Goal: Ask a question

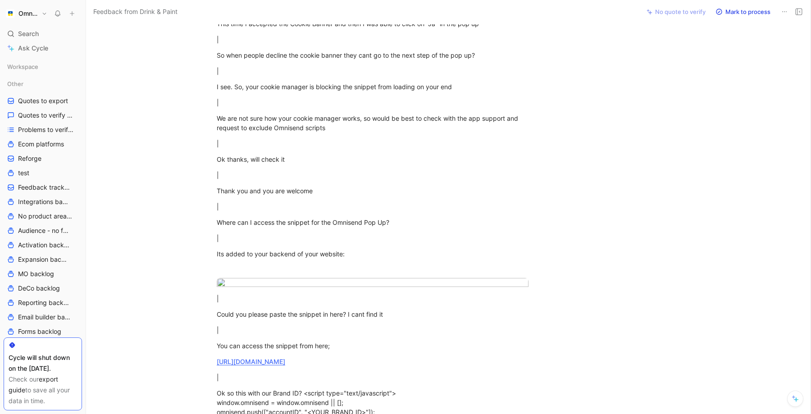
scroll to position [2601, 0]
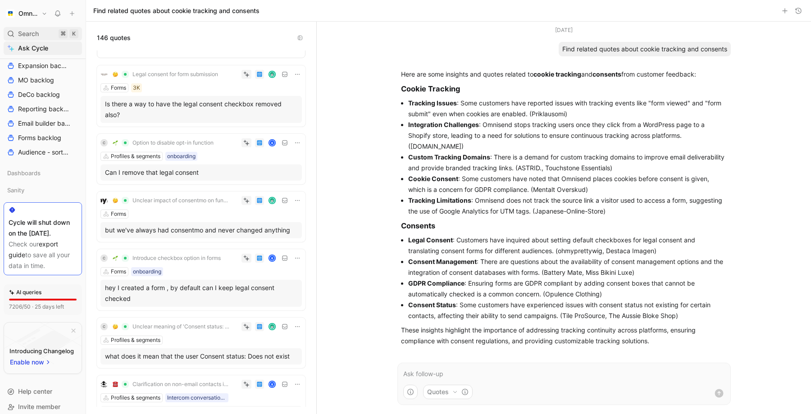
scroll to position [6615, 0]
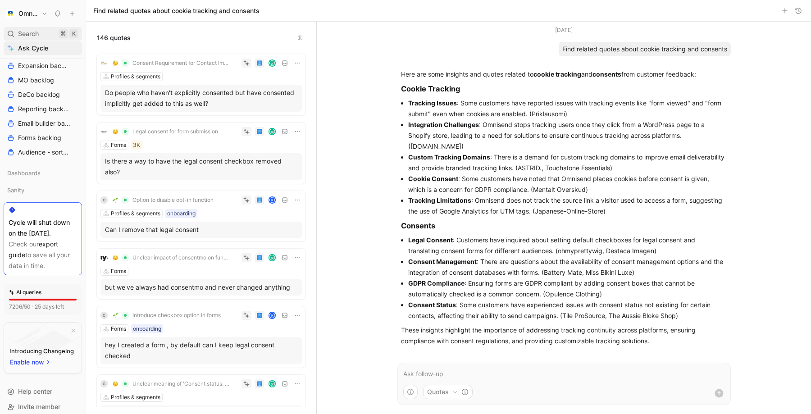
click at [49, 30] on div "Search ⌘ K" at bounding box center [43, 34] width 78 height 14
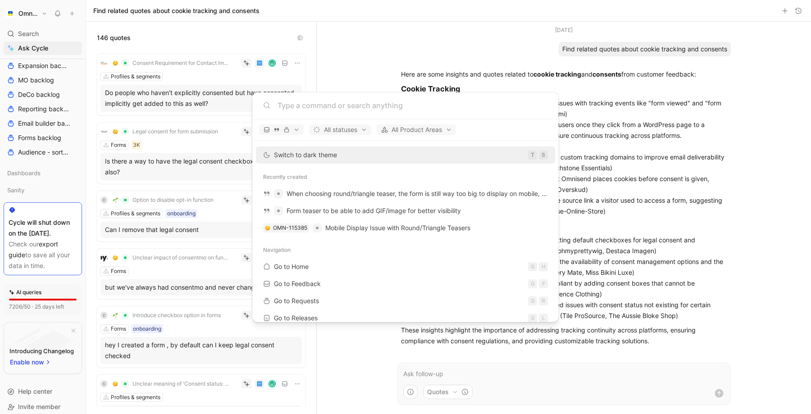
click at [292, 112] on div at bounding box center [405, 105] width 306 height 27
click at [292, 110] on input at bounding box center [412, 105] width 270 height 11
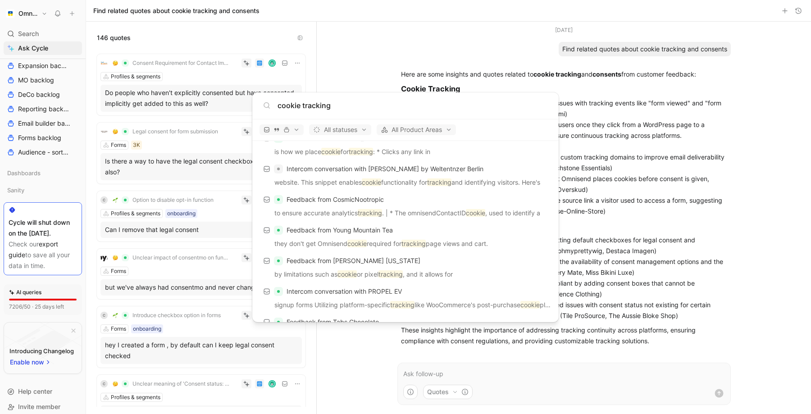
scroll to position [371, 0]
type input "cookie tracking"
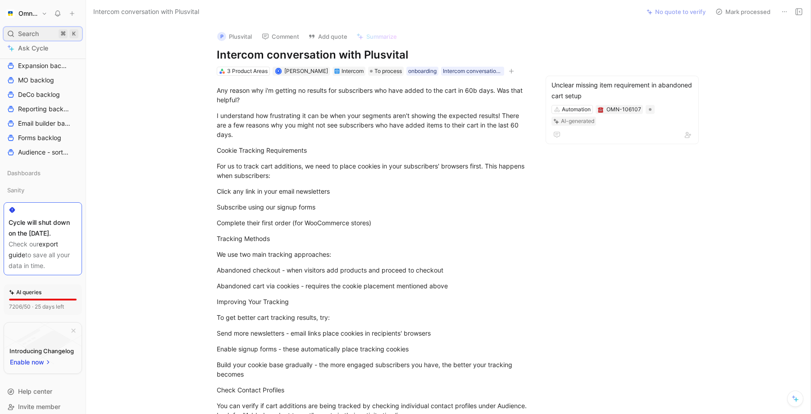
click at [52, 34] on div "Search ⌘ K" at bounding box center [43, 34] width 78 height 14
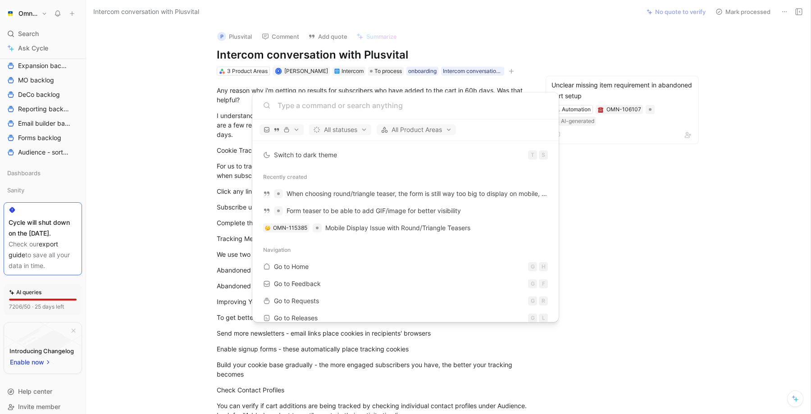
click at [628, 191] on body "Omnisend Search ⌘ K Ask Cycle Workspace Other Quotes to export Quotes to verify…" at bounding box center [405, 207] width 811 height 414
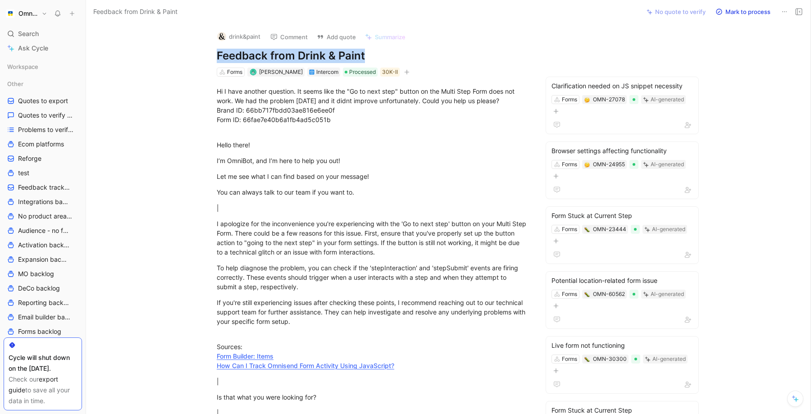
drag, startPoint x: 368, startPoint y: 56, endPoint x: 218, endPoint y: 54, distance: 150.0
click at [218, 54] on h1 "Feedback from Drink & Paint" at bounding box center [373, 56] width 312 height 14
copy h1 "Feedback from Drink & Paint"
click at [379, 178] on div "Let me see what I can find based on your message!" at bounding box center [373, 176] width 312 height 9
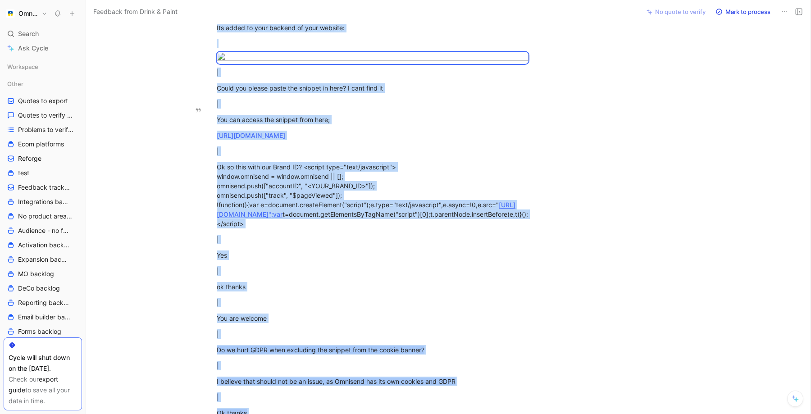
scroll to position [3030, 0]
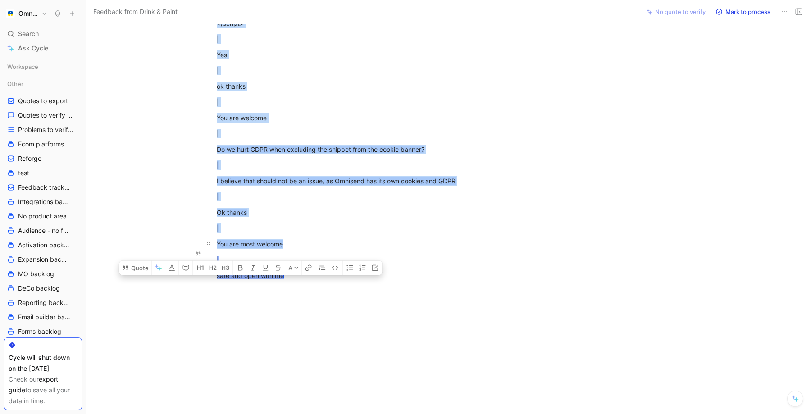
drag, startPoint x: 215, startPoint y: 149, endPoint x: 344, endPoint y: 243, distance: 160.2
copy div "I see. So, your cookie manager is blocking the snippet from loading on your end…"
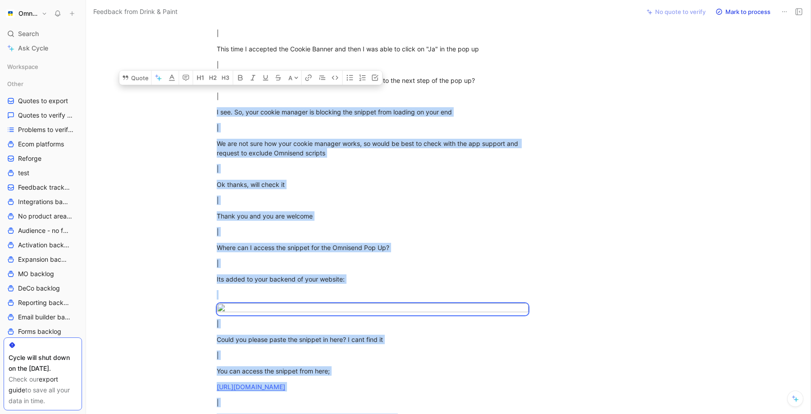
scroll to position [2577, 0]
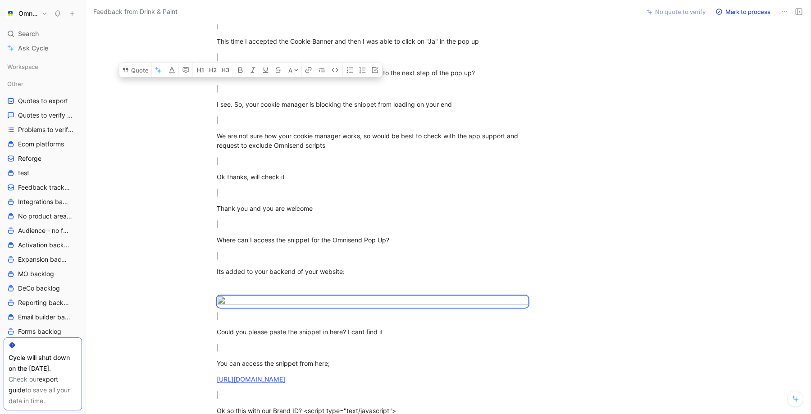
click at [435, 188] on div "|" at bounding box center [373, 192] width 312 height 9
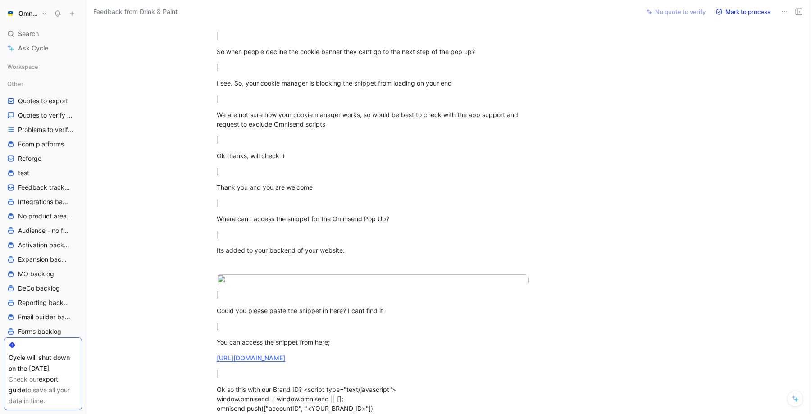
scroll to position [2599, 0]
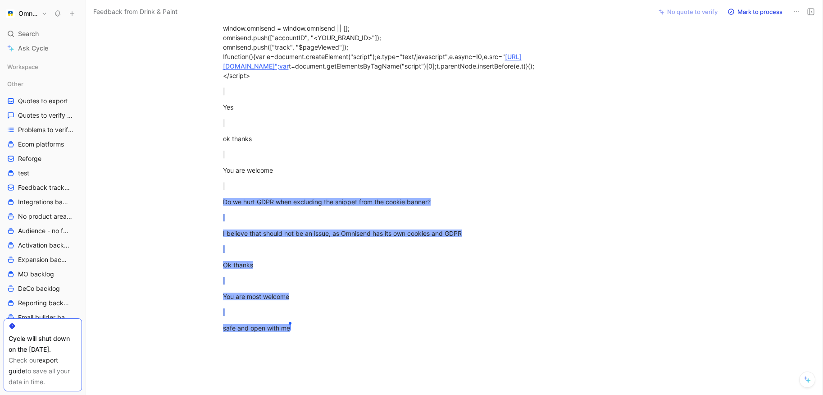
scroll to position [2983, 0]
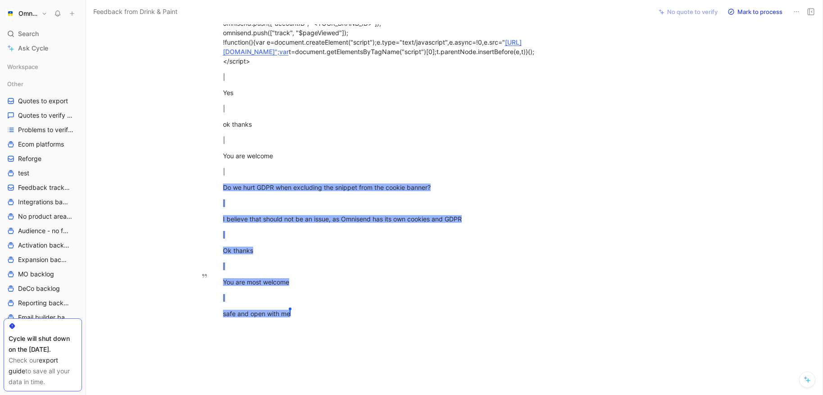
click at [331, 191] on span "Do we hurt GDPR when excluding the snippet from the cookie banner?" at bounding box center [327, 187] width 208 height 8
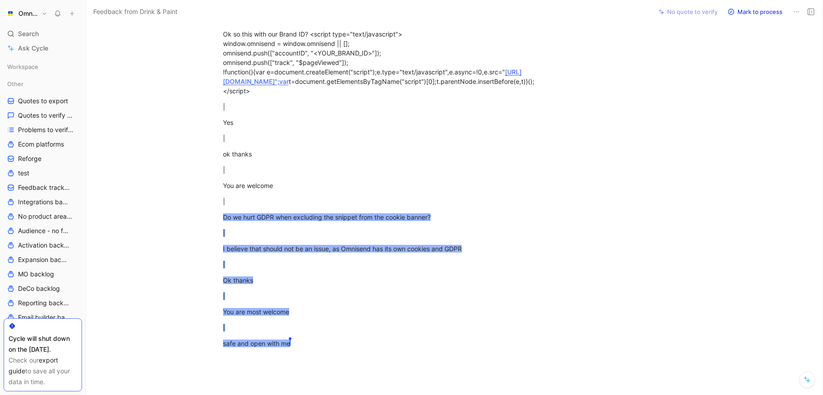
scroll to position [2953, 0]
click at [389, 299] on div "|" at bounding box center [379, 294] width 312 height 9
click at [351, 237] on div "|" at bounding box center [379, 231] width 312 height 9
click at [339, 220] on span "Do we hurt GDPR when excluding the snippet from the cookie banner?" at bounding box center [327, 217] width 208 height 8
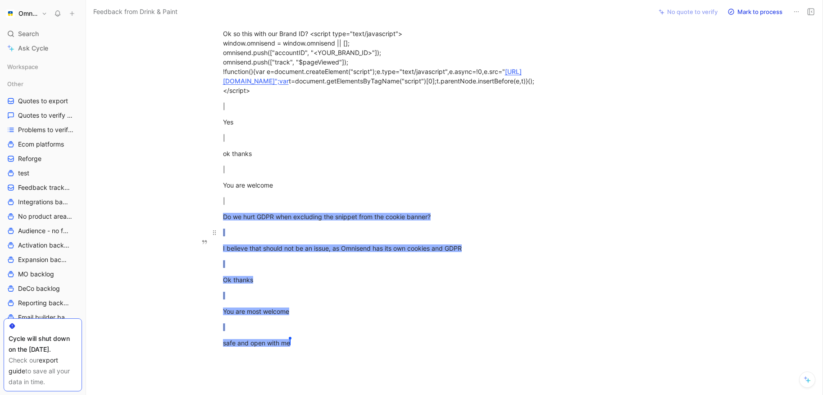
click at [252, 237] on div "|" at bounding box center [379, 231] width 312 height 9
drag, startPoint x: 223, startPoint y: 226, endPoint x: 308, endPoint y: 348, distance: 148.5
click at [339, 253] on div "I believe that should not be an issue, as Omnisend has its own cookies and GDPR" at bounding box center [379, 247] width 312 height 9
click at [281, 220] on span "Do we hurt GDPR when excluding the snippet from the cookie banner?" at bounding box center [327, 217] width 208 height 8
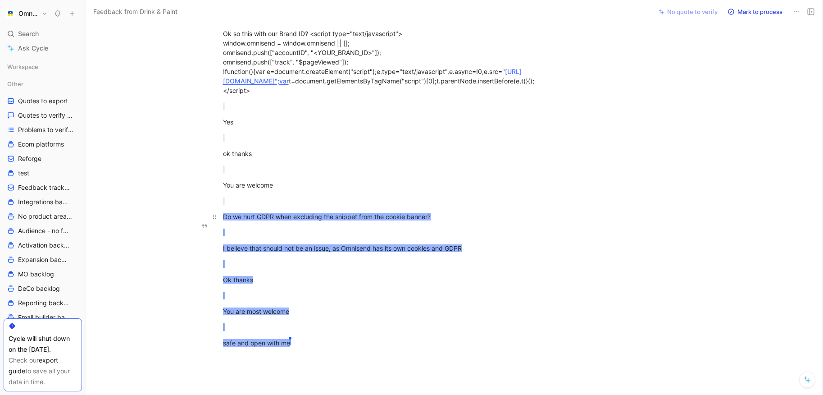
click at [206, 228] on icon "button" at bounding box center [204, 226] width 6 height 6
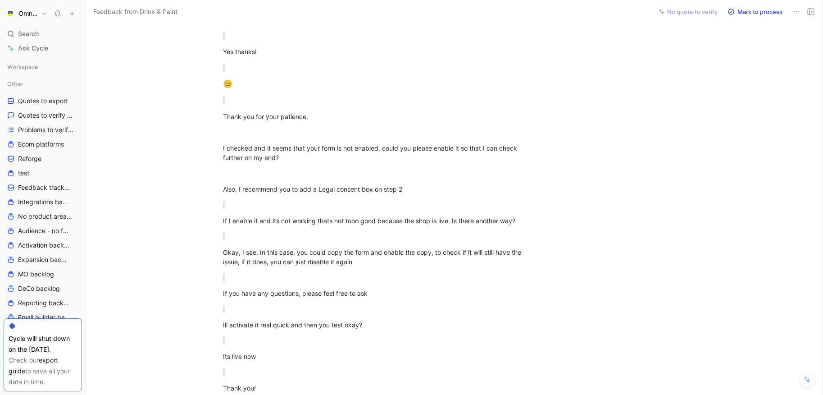
scroll to position [0, 0]
